Goal: Information Seeking & Learning: Learn about a topic

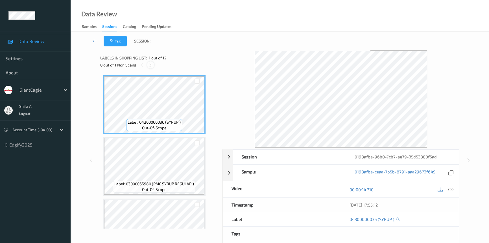
click at [151, 65] on icon at bounding box center [150, 64] width 5 height 5
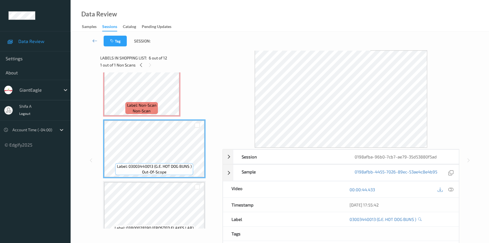
scroll to position [238, 0]
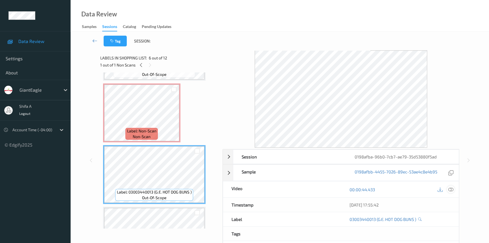
click at [452, 189] on icon at bounding box center [450, 189] width 5 height 5
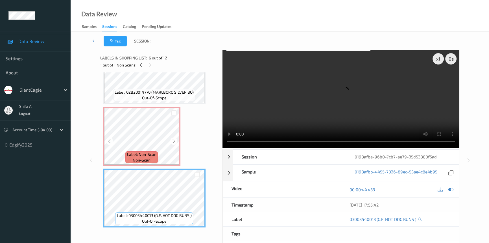
scroll to position [212, 0]
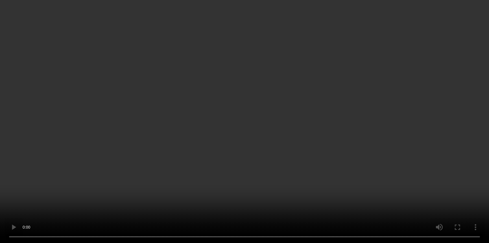
drag, startPoint x: 341, startPoint y: 175, endPoint x: 332, endPoint y: 168, distance: 10.9
click at [341, 175] on video at bounding box center [244, 121] width 489 height 243
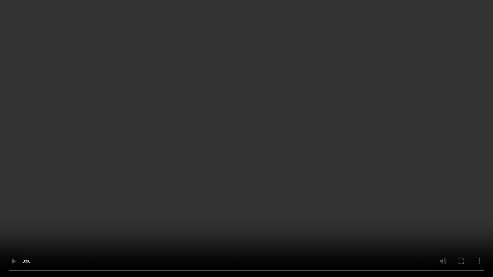
click at [324, 158] on video at bounding box center [246, 138] width 493 height 277
click at [351, 182] on video at bounding box center [246, 138] width 493 height 277
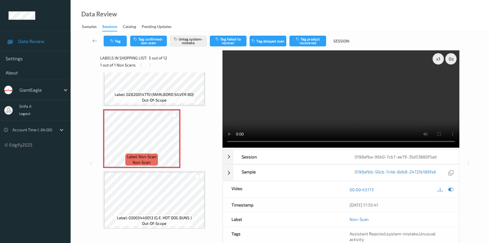
click at [370, 83] on video at bounding box center [341, 98] width 237 height 97
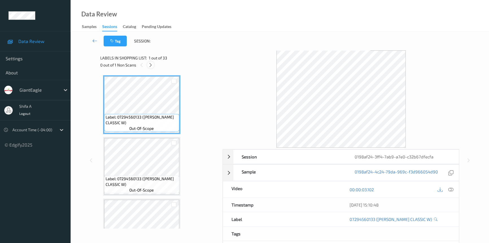
click at [150, 65] on icon at bounding box center [150, 64] width 5 height 5
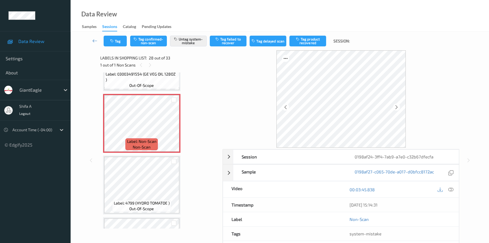
scroll to position [1675, 0]
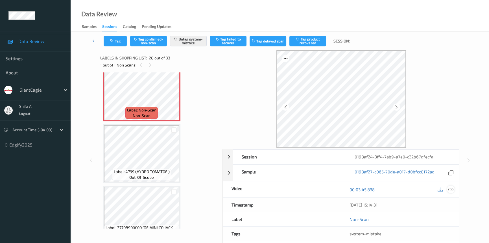
click at [448, 190] on div at bounding box center [451, 189] width 8 height 8
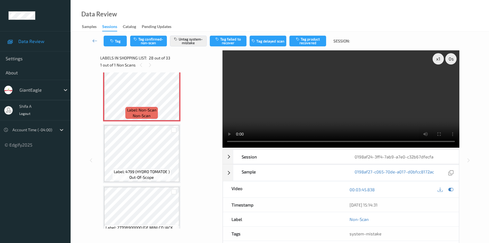
click at [401, 103] on video at bounding box center [341, 98] width 237 height 97
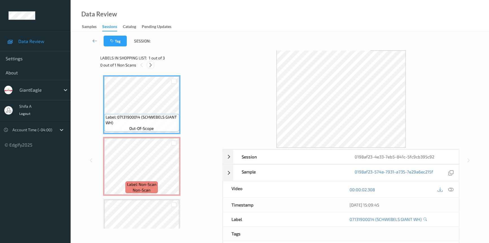
click at [152, 65] on icon at bounding box center [150, 64] width 5 height 5
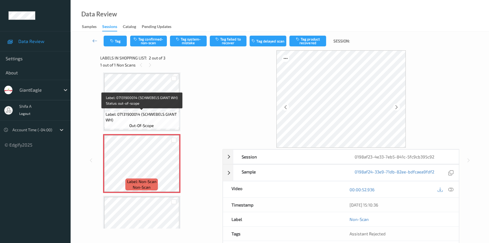
click at [154, 112] on span "Label: 07131900014 (SCHWEBELS GIANT WH)" at bounding box center [142, 116] width 72 height 11
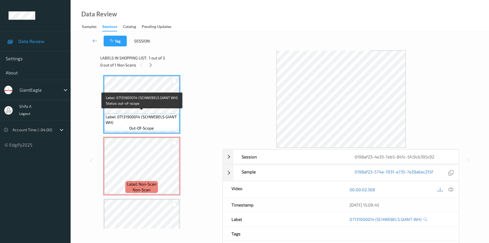
scroll to position [0, 0]
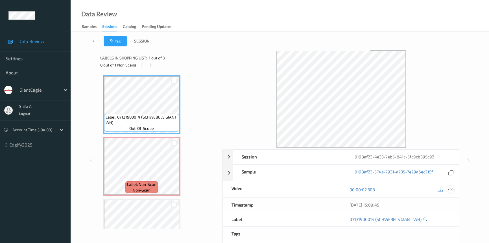
click at [452, 189] on icon at bounding box center [450, 189] width 5 height 5
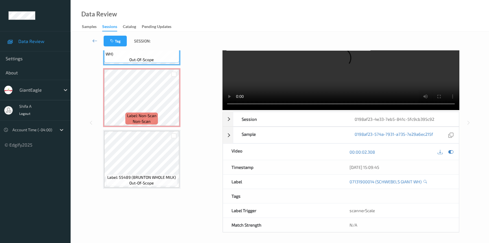
scroll to position [38, 0]
